Goal: Task Accomplishment & Management: Manage account settings

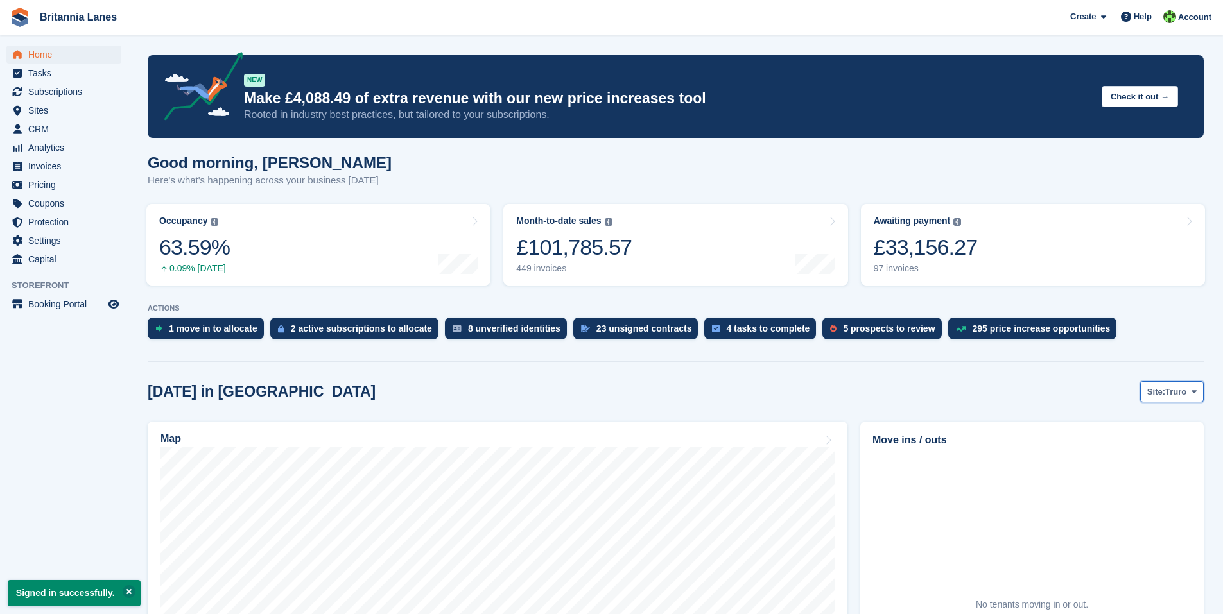
click at [1168, 382] on button "Site: Truro" at bounding box center [1172, 391] width 64 height 21
click at [1129, 468] on link "[GEOGRAPHIC_DATA]" at bounding box center [1140, 468] width 116 height 23
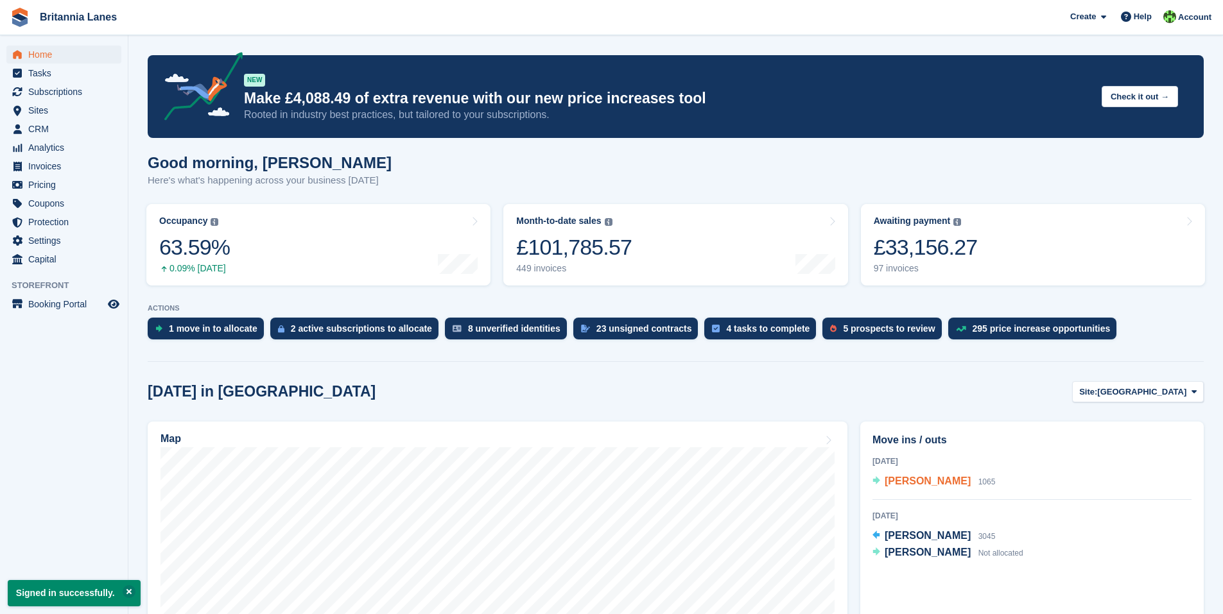
click at [911, 483] on span "[PERSON_NAME]" at bounding box center [928, 481] width 86 height 11
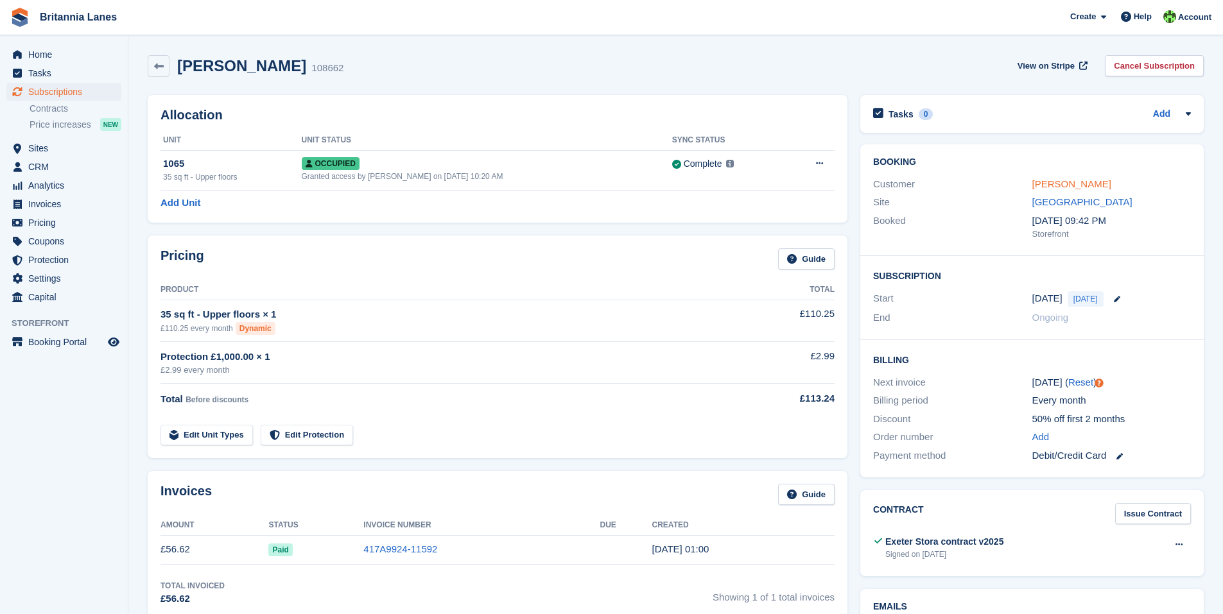
click at [1043, 186] on link "[PERSON_NAME]" at bounding box center [1071, 183] width 79 height 11
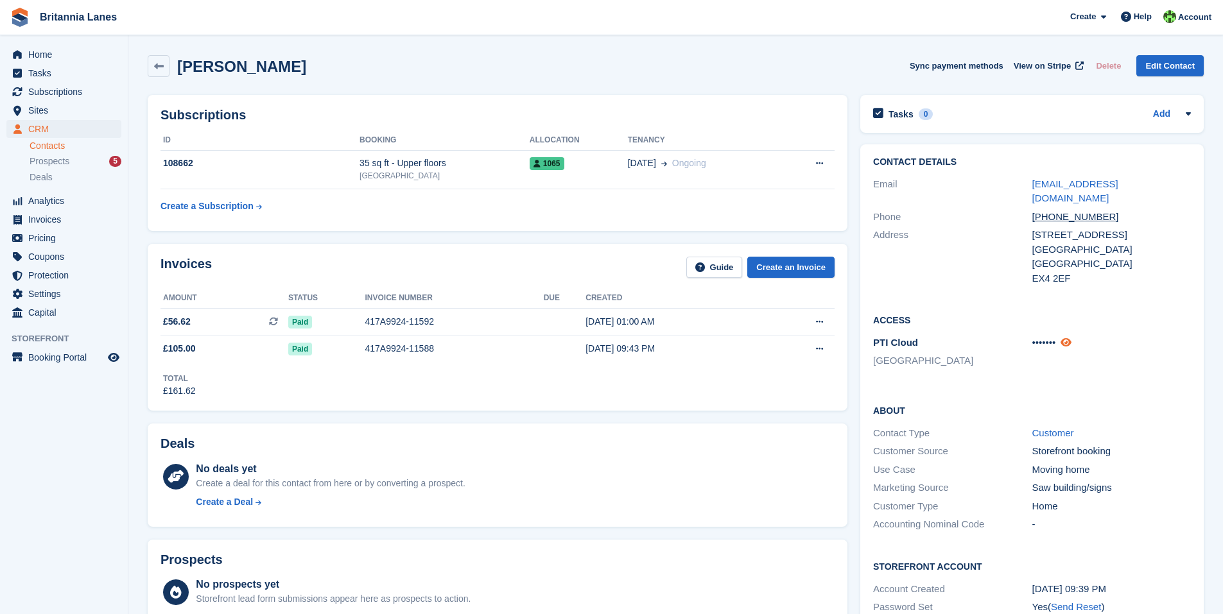
click at [1069, 338] on icon at bounding box center [1066, 343] width 11 height 10
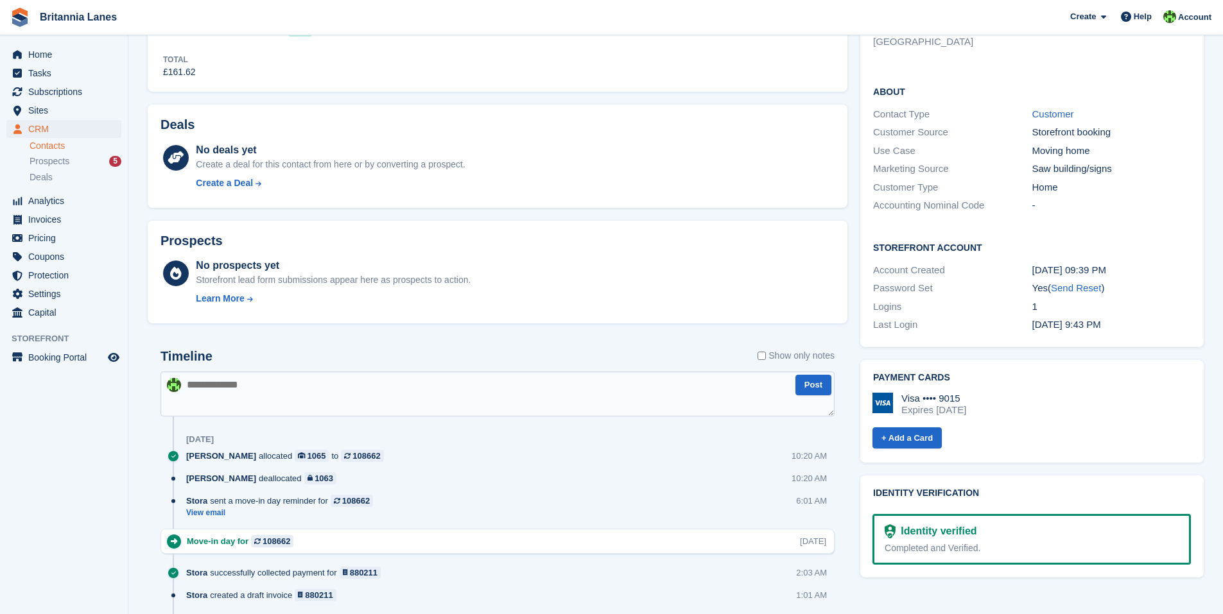
scroll to position [321, 0]
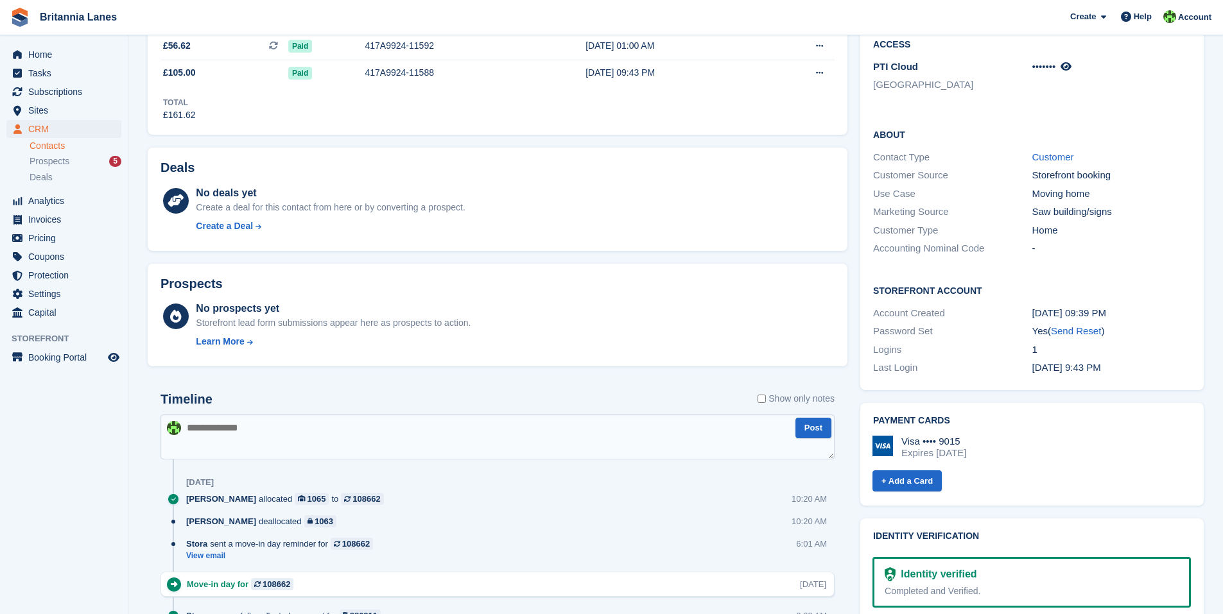
scroll to position [257, 0]
